Goal: Information Seeking & Learning: Learn about a topic

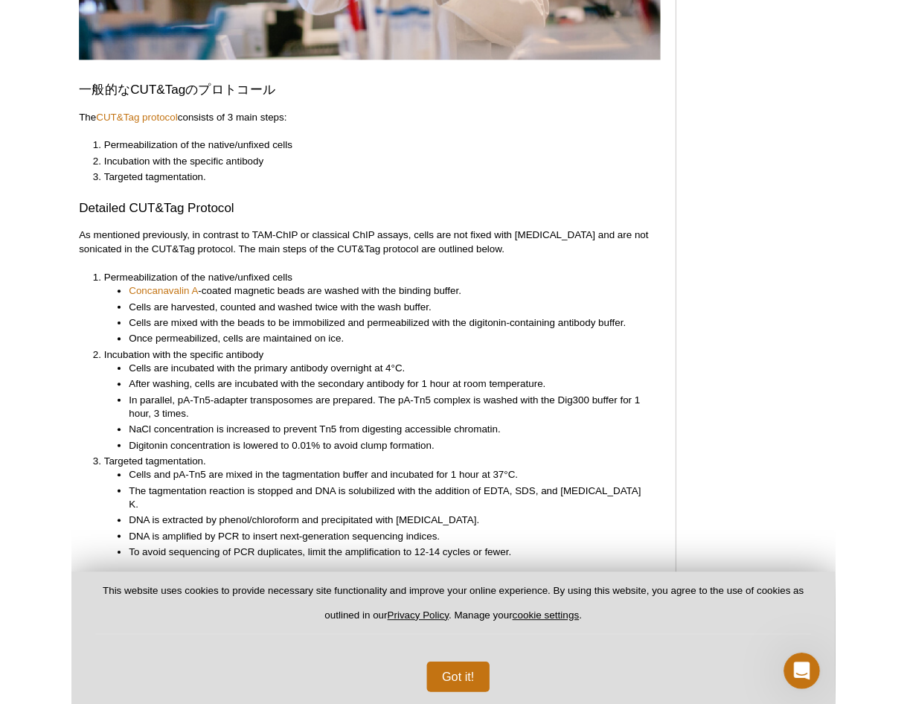
scroll to position [3050, 0]
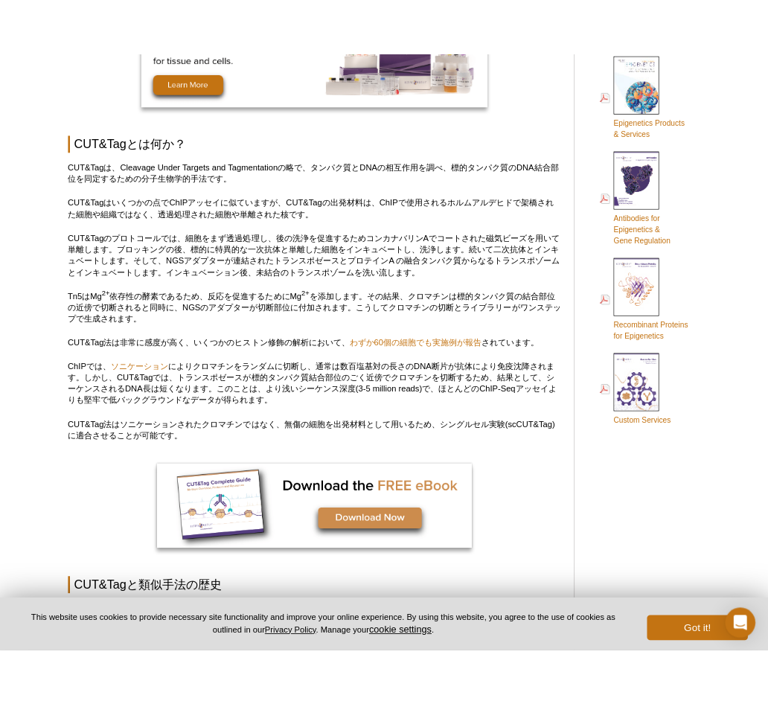
scroll to position [958, 0]
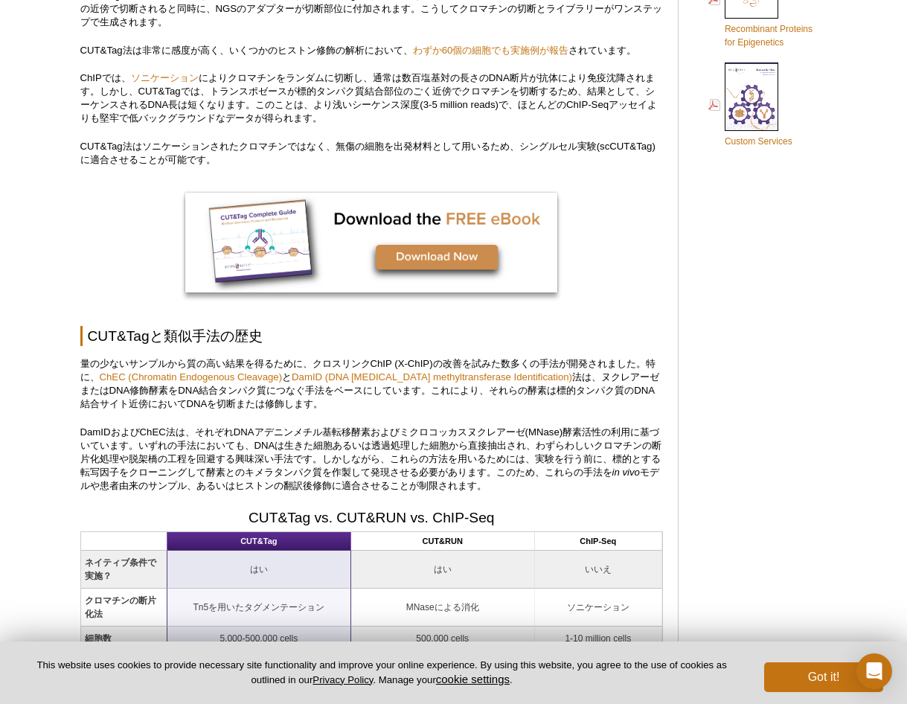
click at [618, 243] on div at bounding box center [371, 244] width 582 height 103
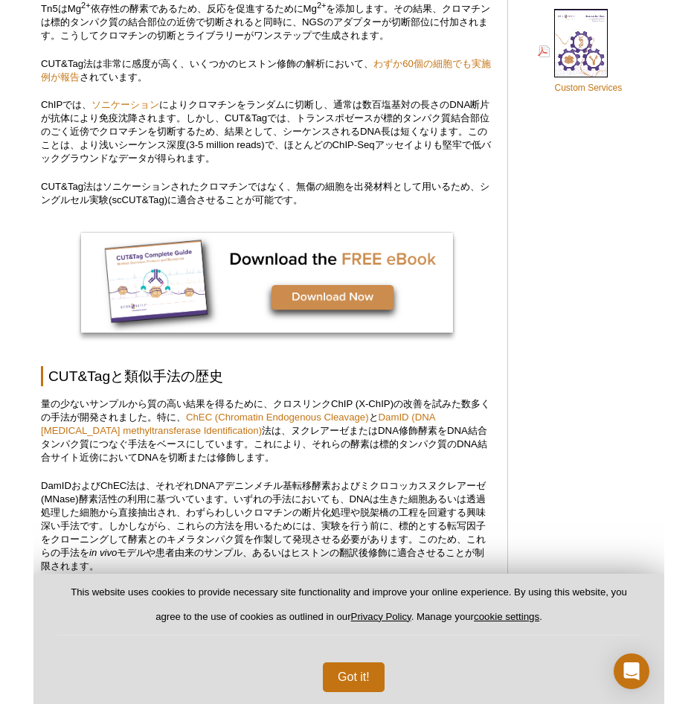
scroll to position [972, 0]
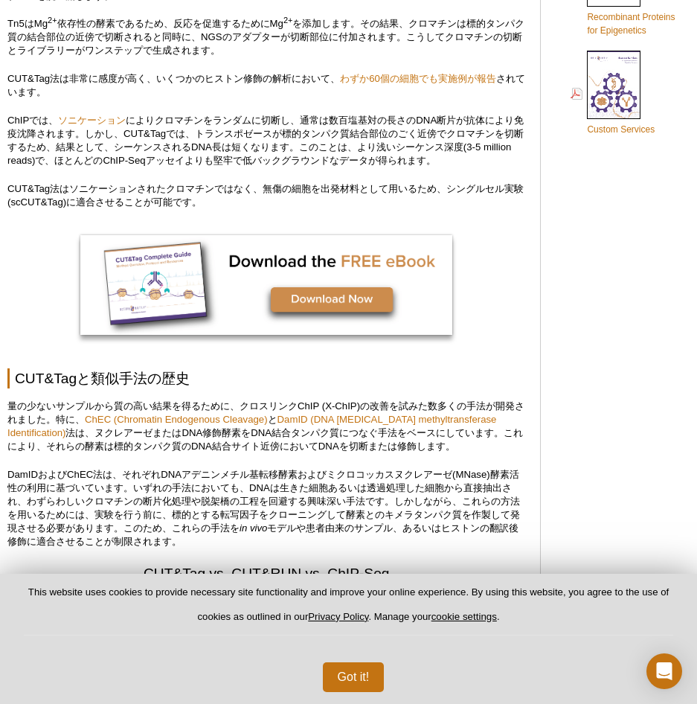
click at [501, 313] on div at bounding box center [266, 286] width 518 height 103
click at [518, 327] on div at bounding box center [266, 286] width 518 height 103
click at [356, 673] on button "Got it!" at bounding box center [354, 677] width 62 height 30
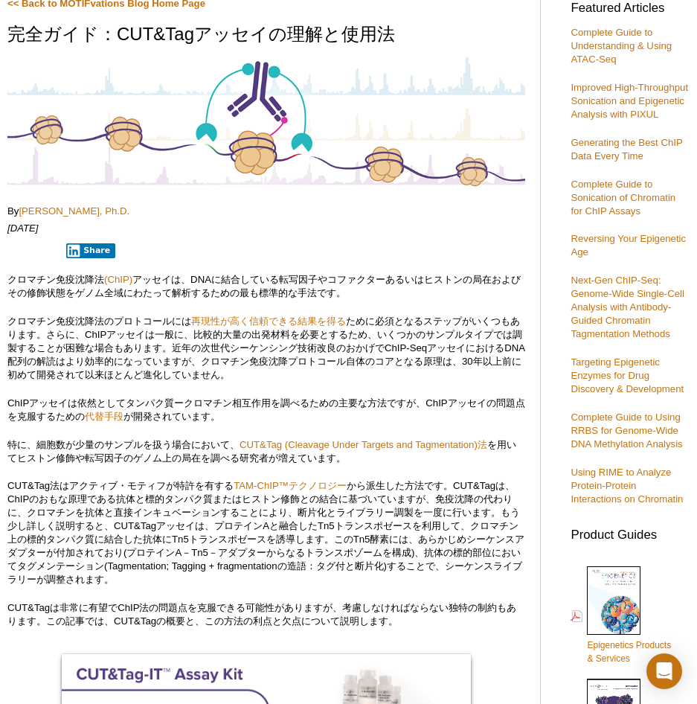
scroll to position [79, 0]
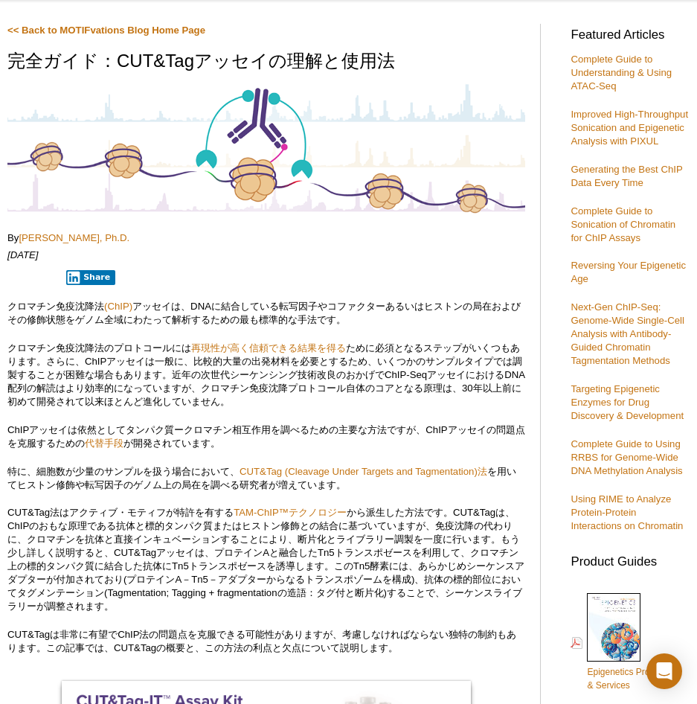
click at [250, 251] on p "[DATE]" at bounding box center [266, 254] width 518 height 13
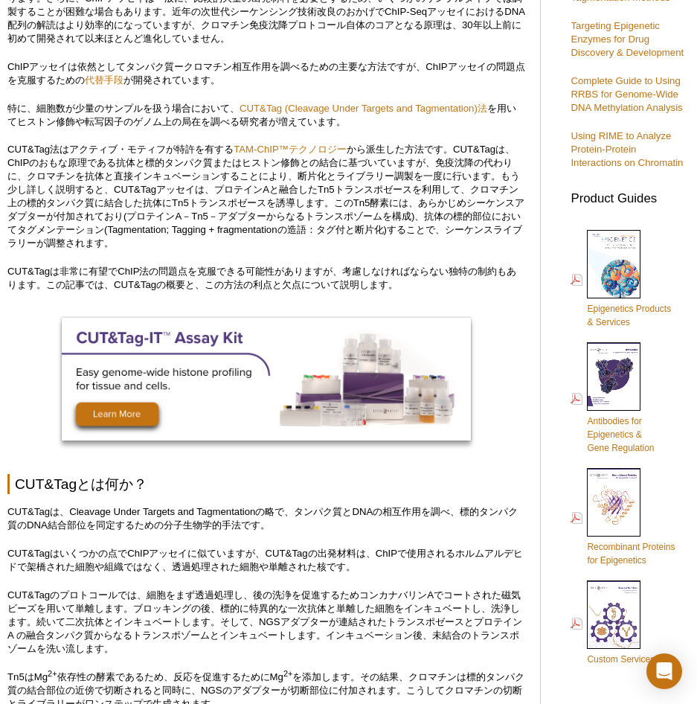
scroll to position [451, 0]
